Goal: Information Seeking & Learning: Learn about a topic

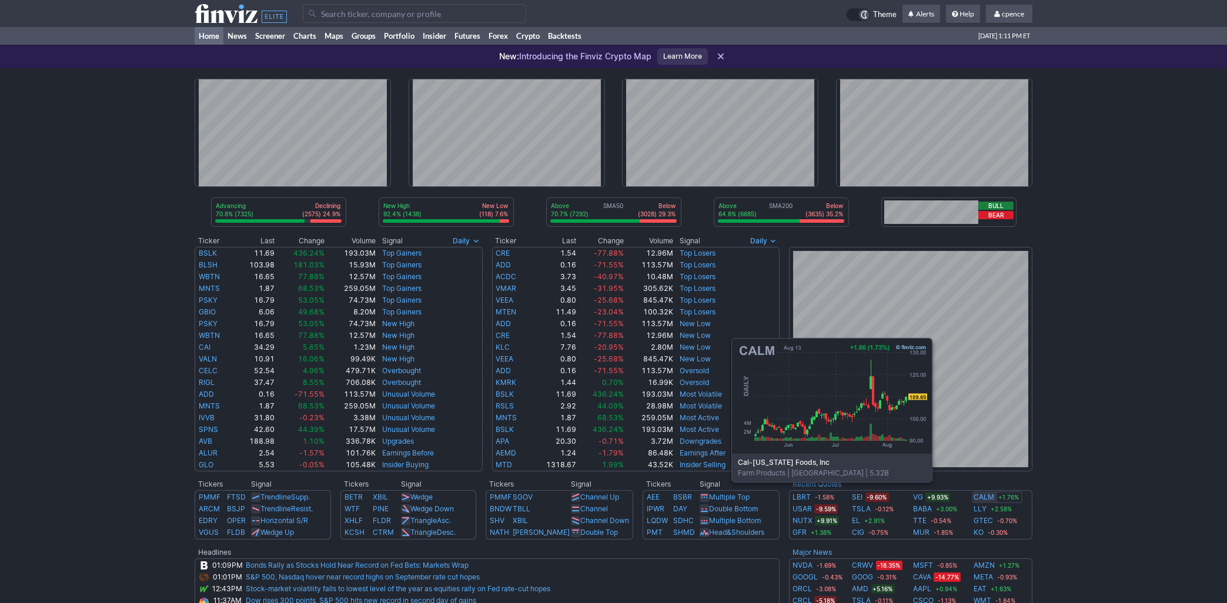
click at [983, 501] on link "CALM" at bounding box center [984, 497] width 21 height 12
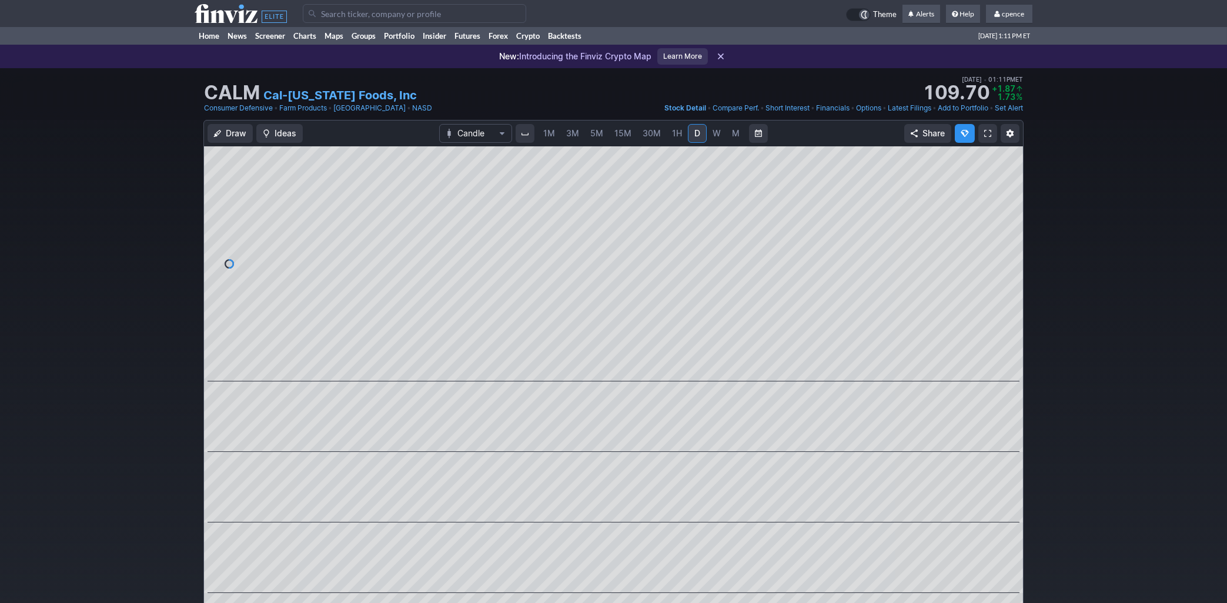
click at [676, 130] on span "1H" at bounding box center [677, 133] width 10 height 10
click at [652, 134] on span "30M" at bounding box center [651, 133] width 18 height 10
